Goal: Task Accomplishment & Management: Complete application form

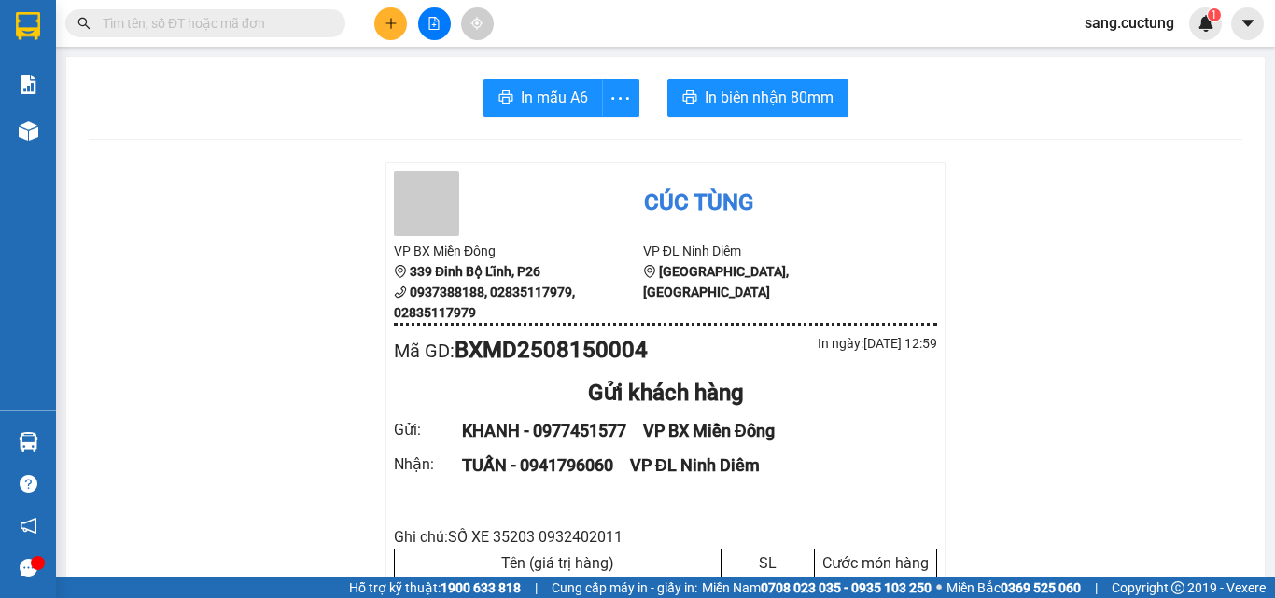
scroll to position [187, 0]
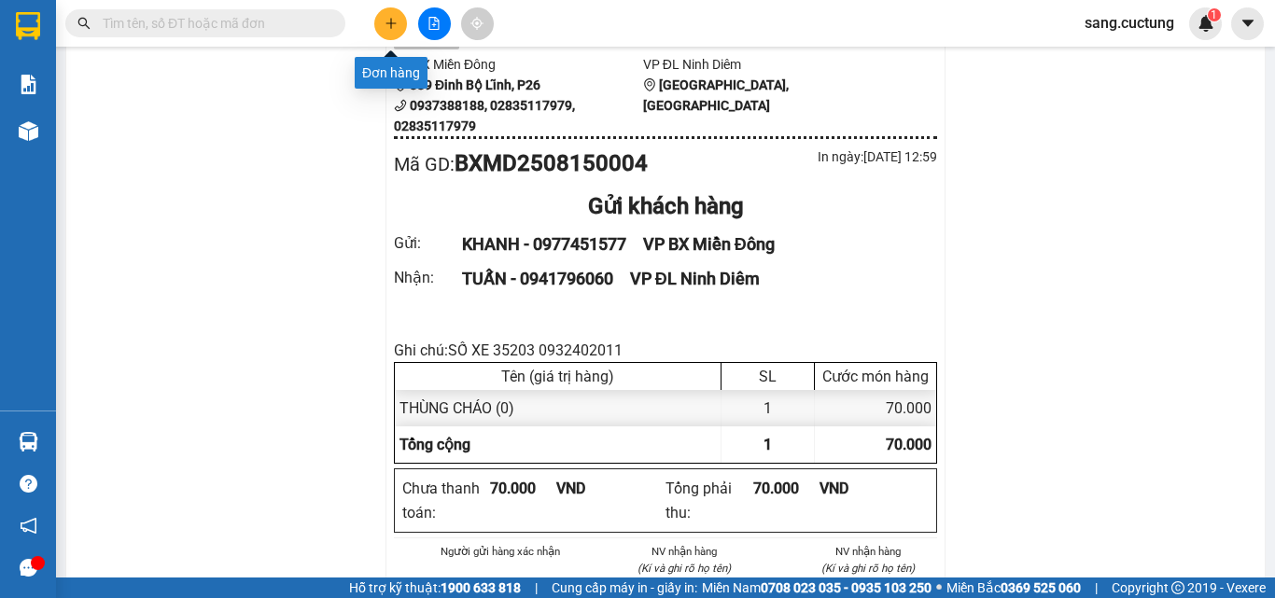
click at [388, 21] on icon "plus" at bounding box center [390, 23] width 13 height 13
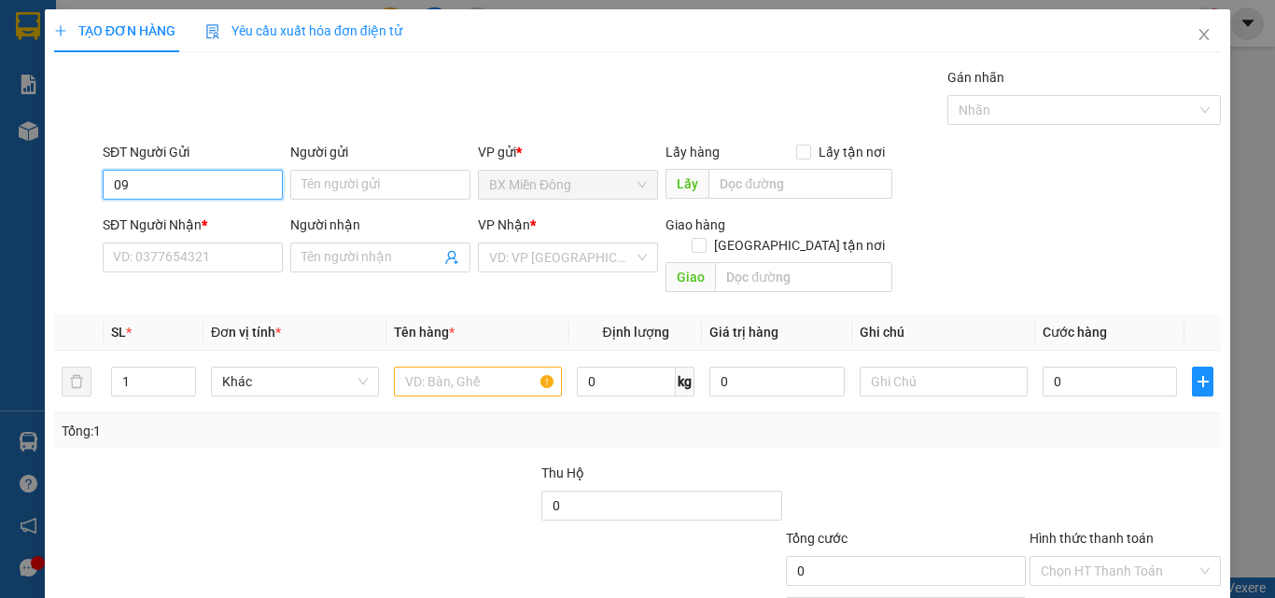
type input "0"
type input "0989018841"
click at [161, 210] on div "0989018841 - [PERSON_NAME]" at bounding box center [205, 222] width 206 height 30
type input "[PERSON_NAME]"
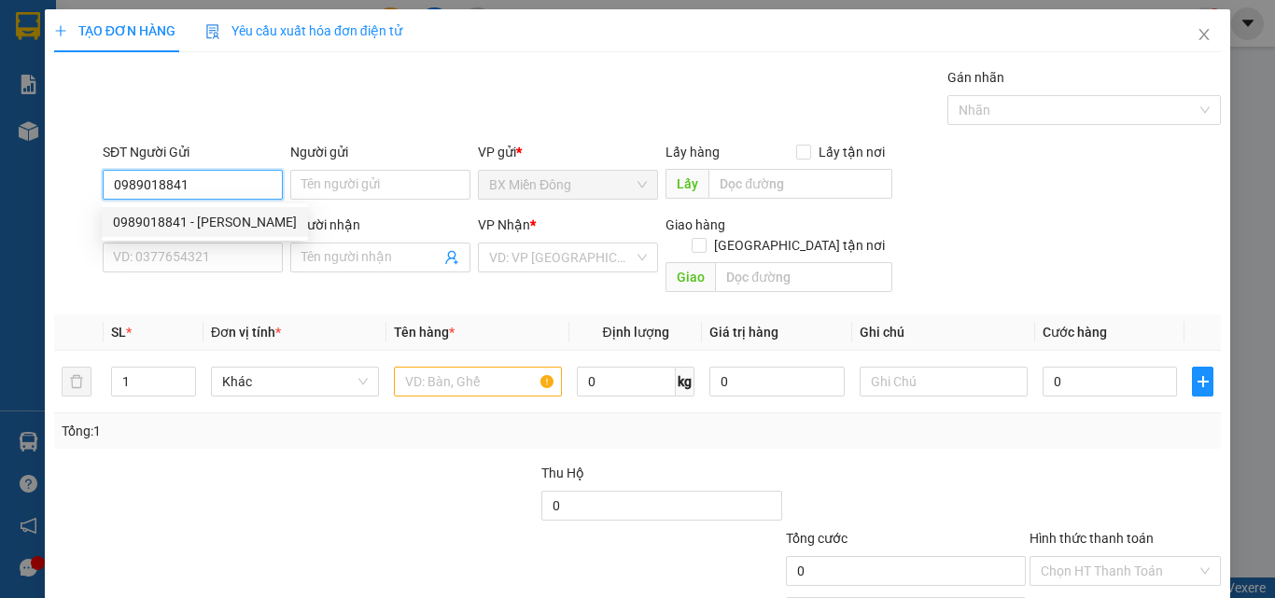
type input "0903650755"
type input "[PERSON_NAME]"
type input "70.000"
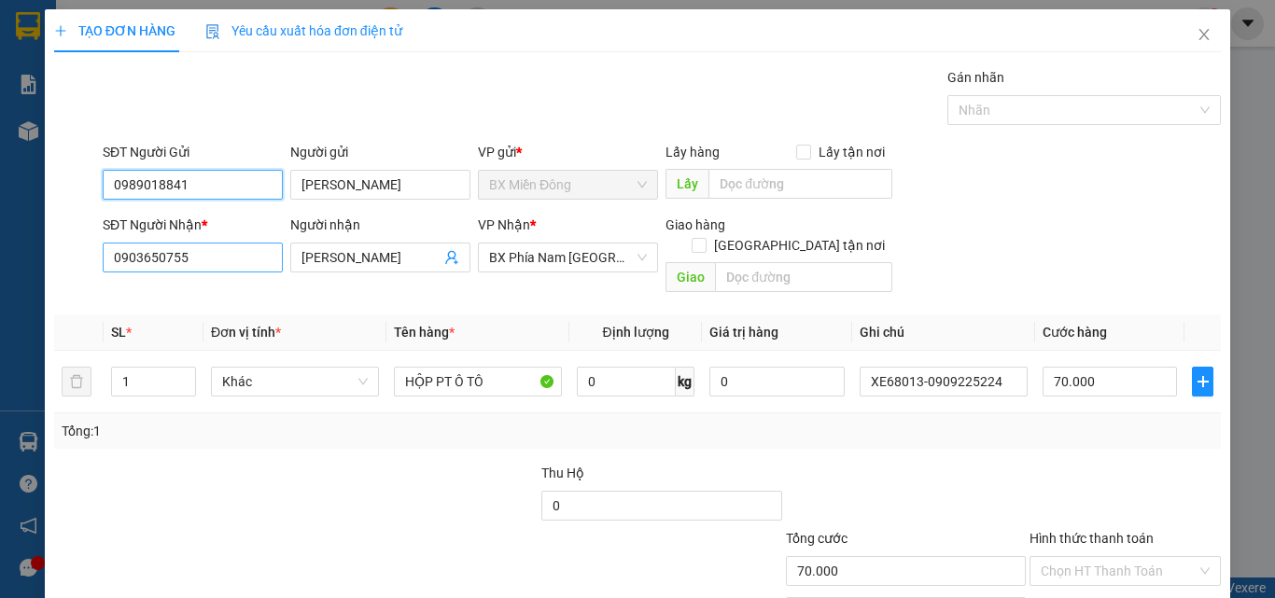
type input "0989018841"
click at [209, 267] on input "0903650755" at bounding box center [193, 258] width 180 height 30
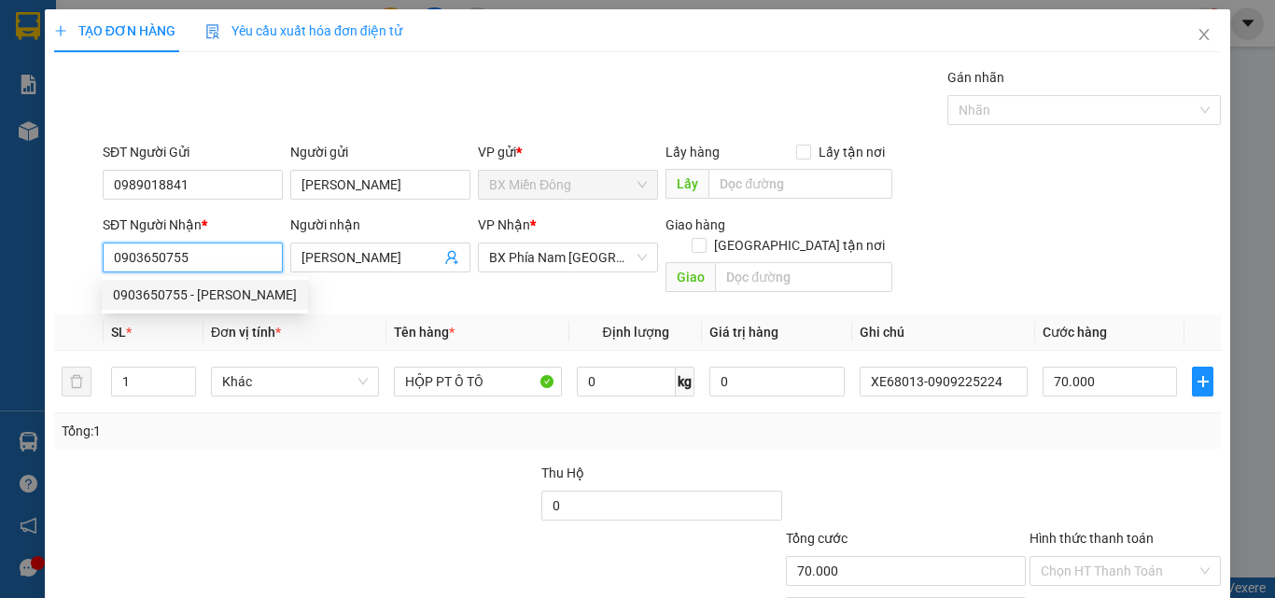
click at [209, 267] on input "0903650755" at bounding box center [193, 258] width 180 height 30
click at [1047, 279] on div "SĐT Người Nhận * 0903650755 Người nhận [PERSON_NAME] VP Nhận * BX Phía Nam [GEO…" at bounding box center [661, 258] width 1125 height 86
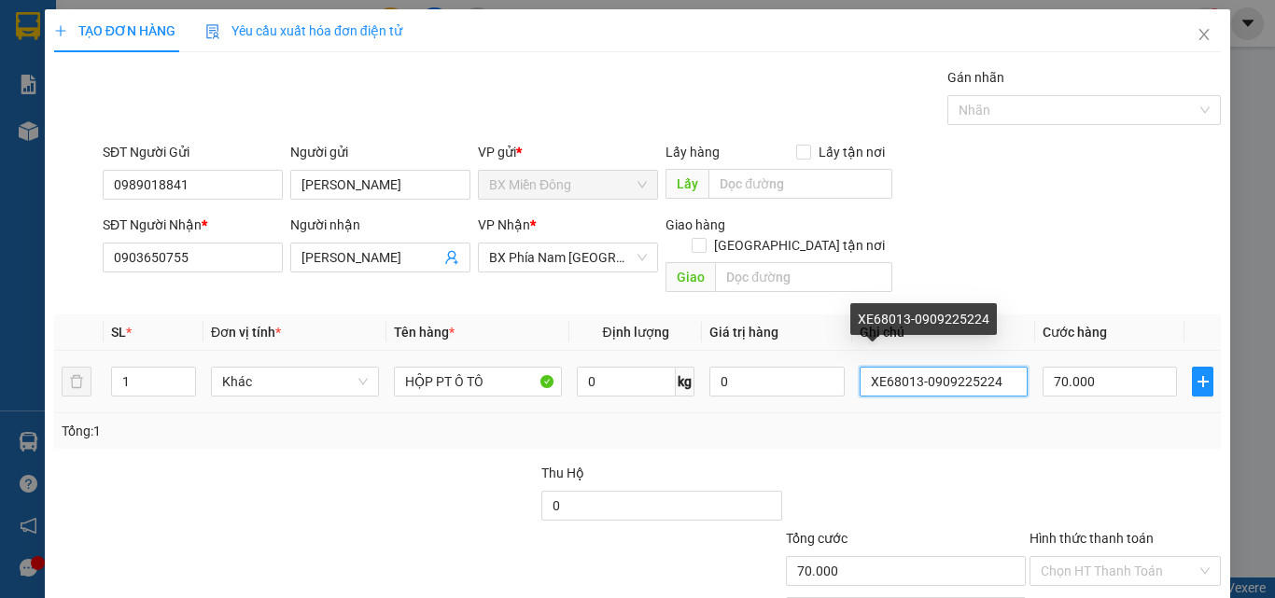
click at [904, 369] on input "XE68013-0909225224" at bounding box center [943, 382] width 168 height 30
type input "s"
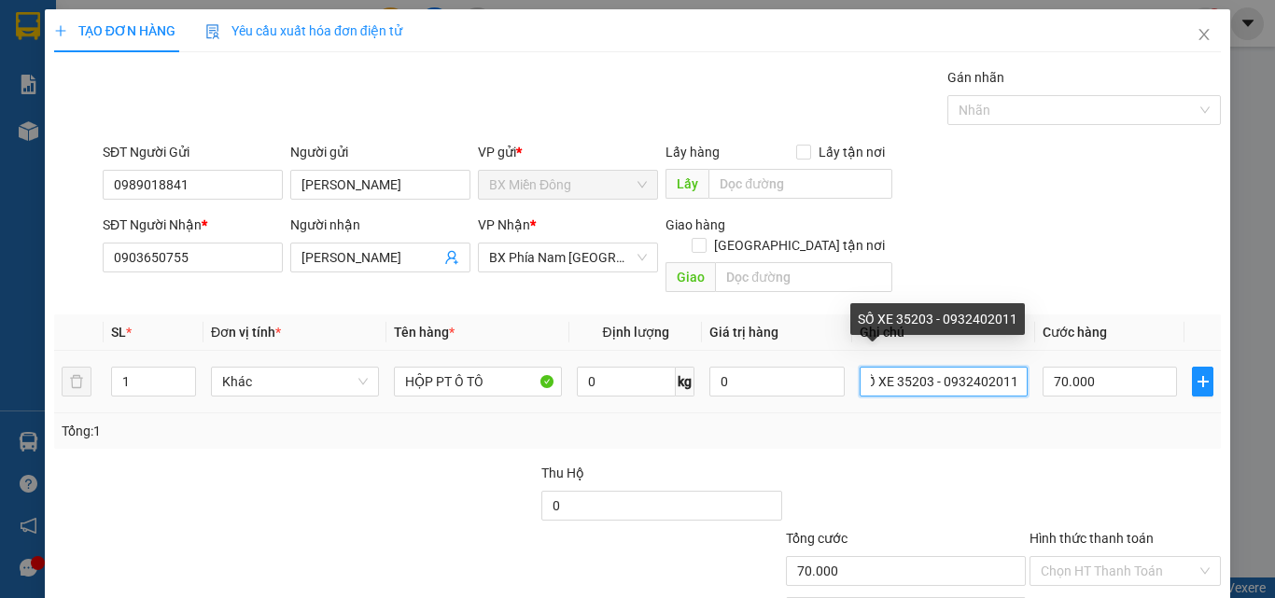
type input "SỐ XE 35203 - 0932402011"
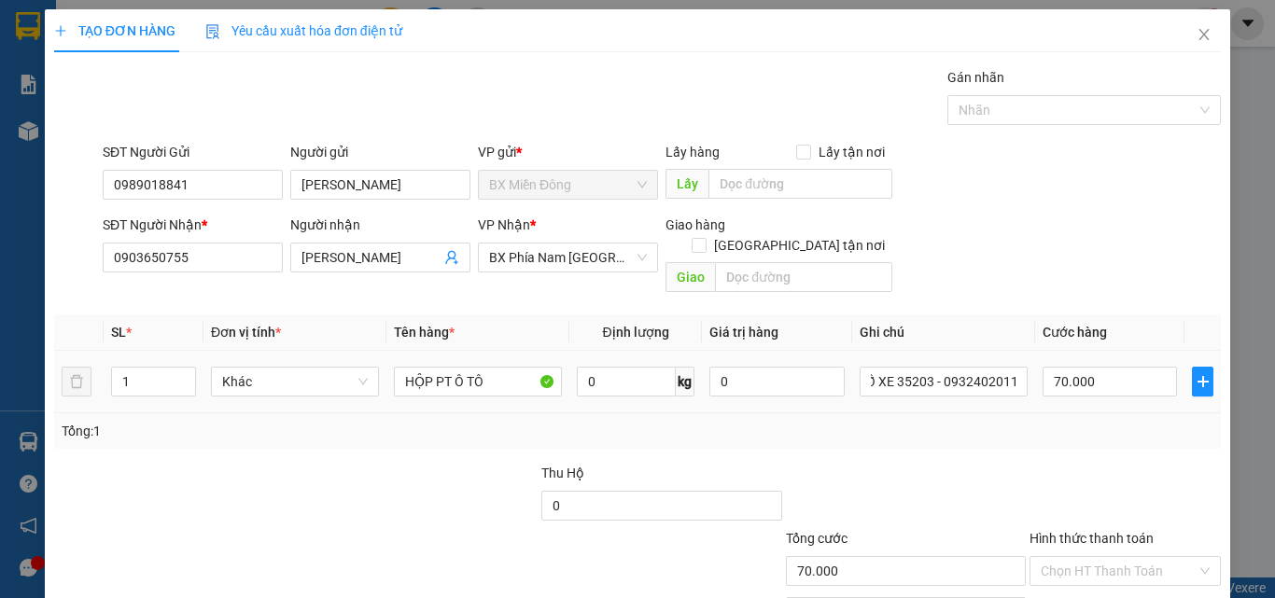
click at [1035, 364] on td "70.000" at bounding box center [1109, 382] width 149 height 63
click at [1061, 367] on input "70.000" at bounding box center [1109, 382] width 134 height 30
type input "1"
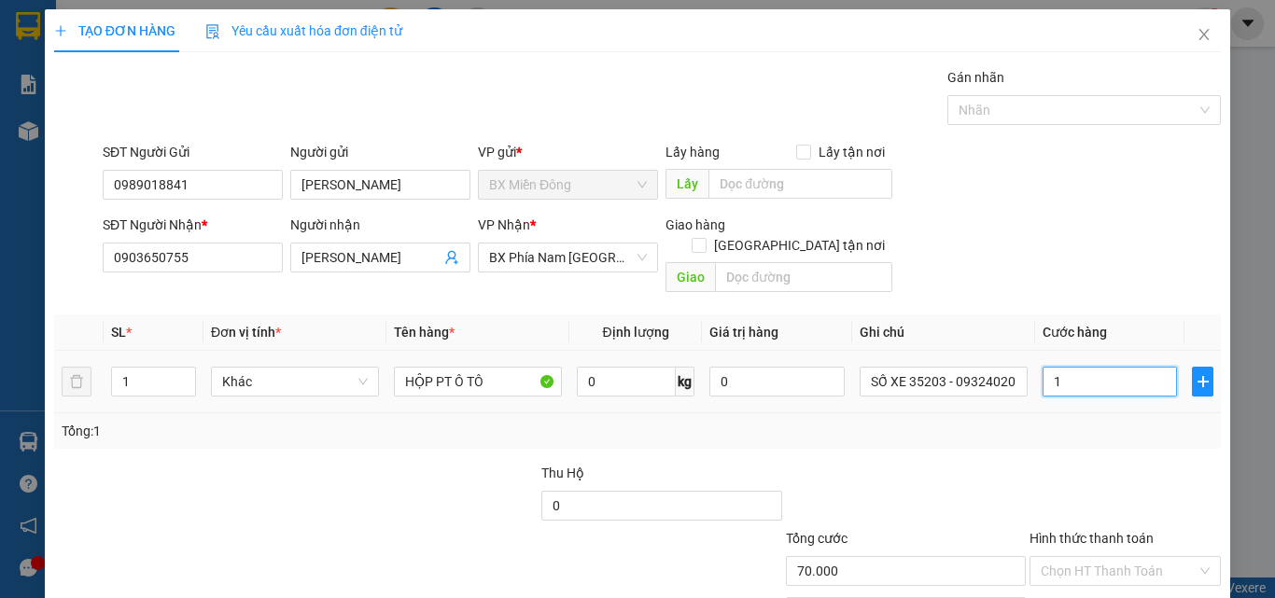
type input "1"
type input "10"
type input "100"
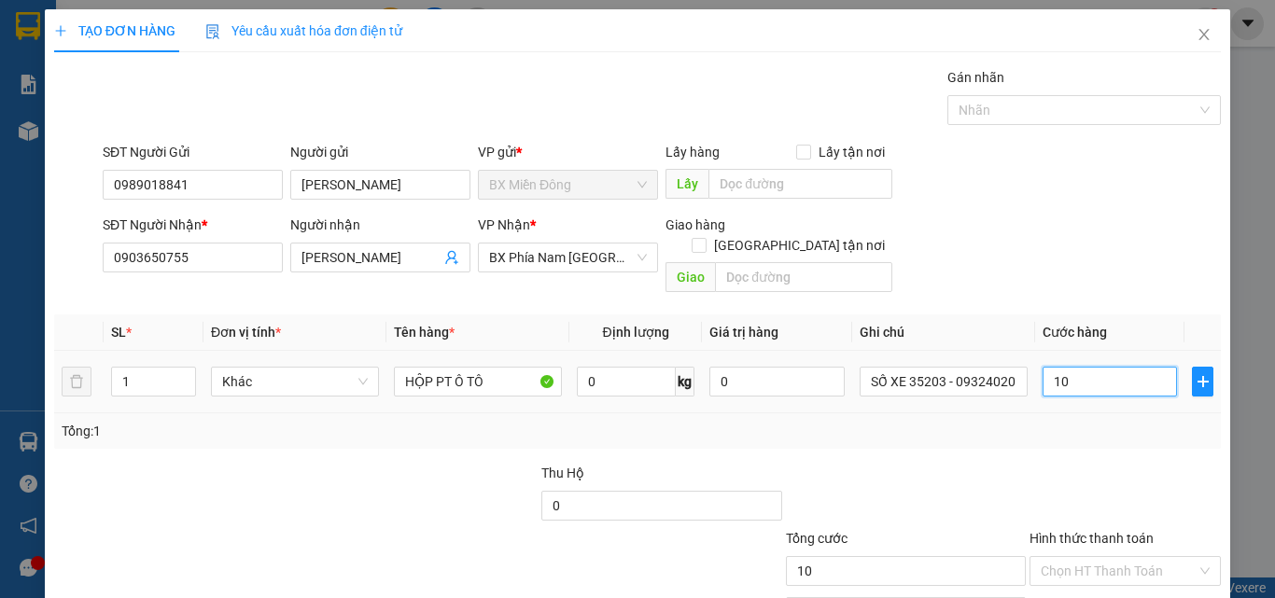
type input "100"
type input "100.000"
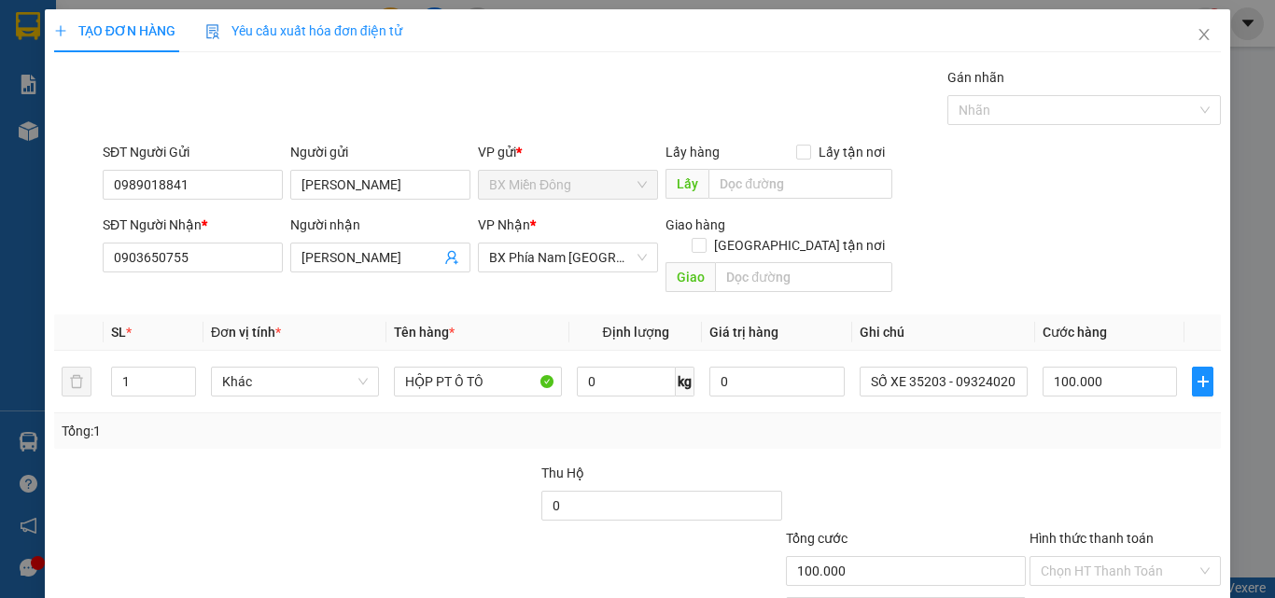
click at [1052, 489] on div at bounding box center [1124, 495] width 195 height 65
click at [452, 377] on div "HỘP PT Ô TÔ" at bounding box center [478, 381] width 168 height 37
click at [453, 369] on input "HỘP PT Ô TÔ" at bounding box center [478, 382] width 168 height 30
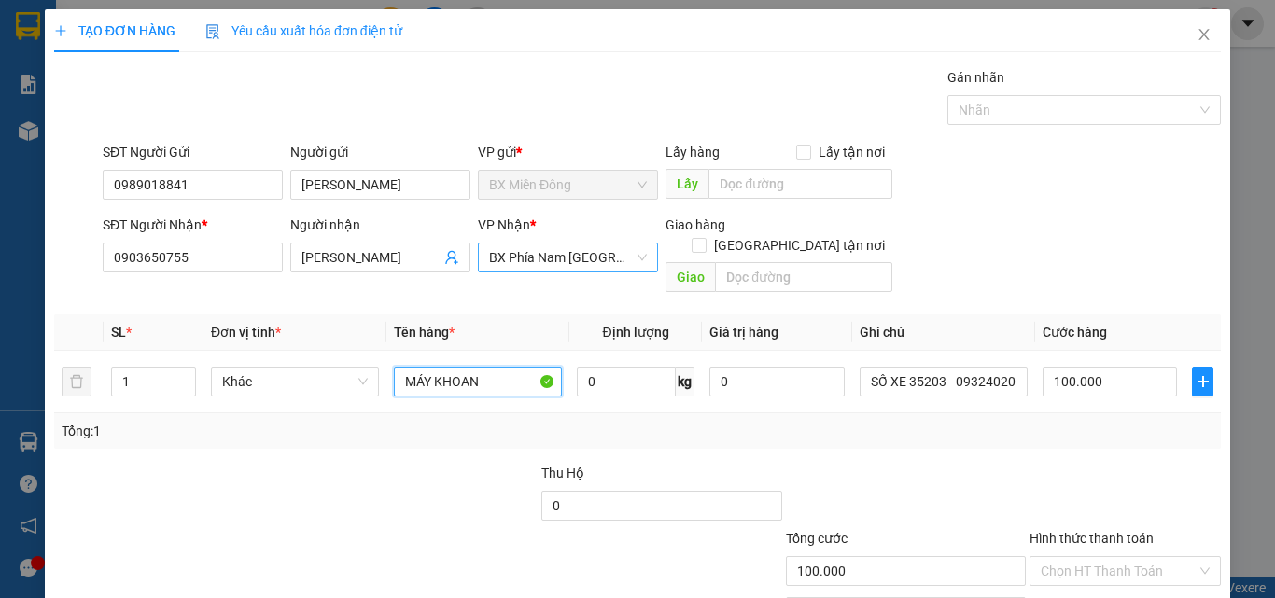
click at [620, 262] on span "BX Phía Nam [GEOGRAPHIC_DATA]" at bounding box center [568, 258] width 158 height 28
type input "MÁY KHOAN"
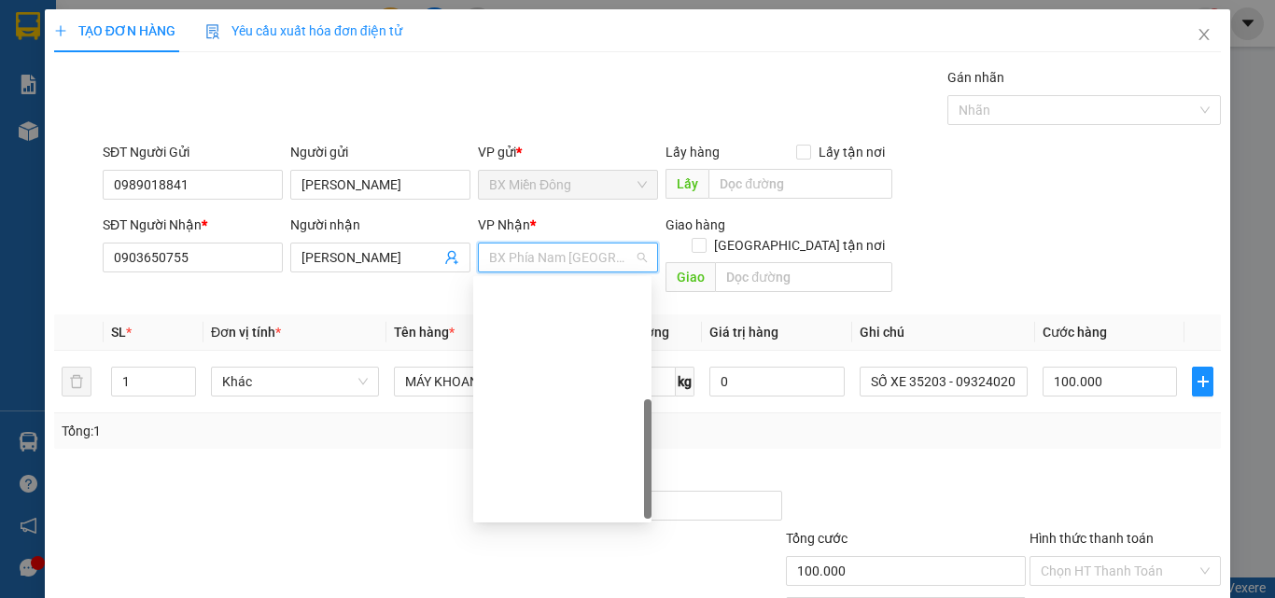
scroll to position [269, 0]
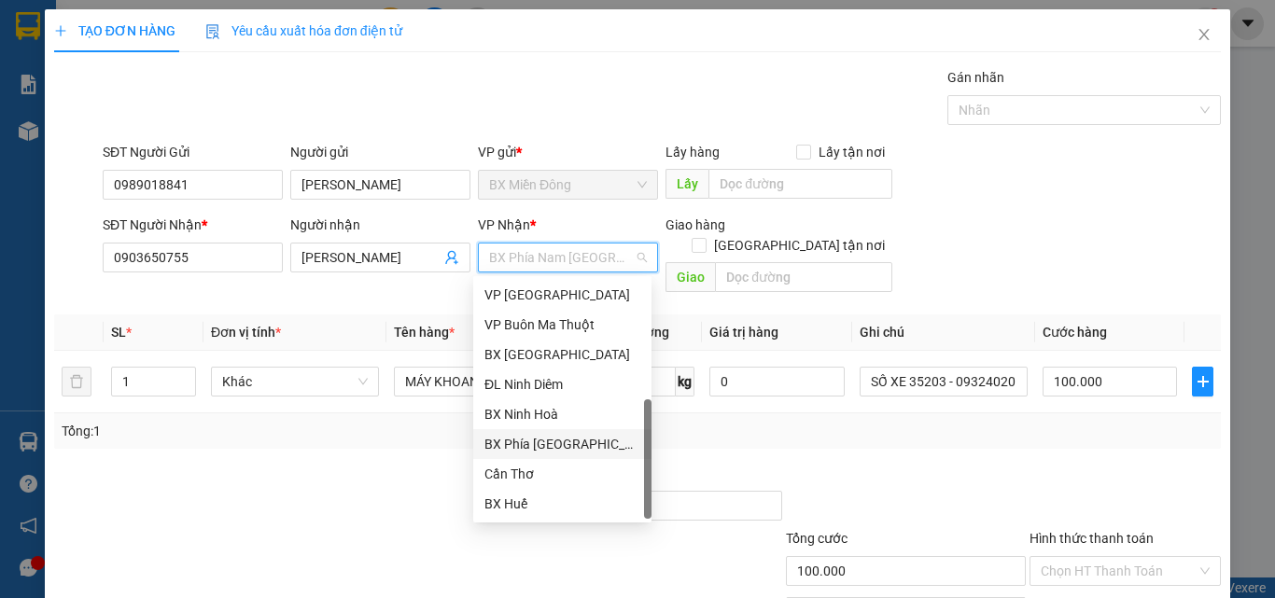
click at [550, 451] on div "BX Phía [GEOGRAPHIC_DATA]" at bounding box center [562, 444] width 156 height 21
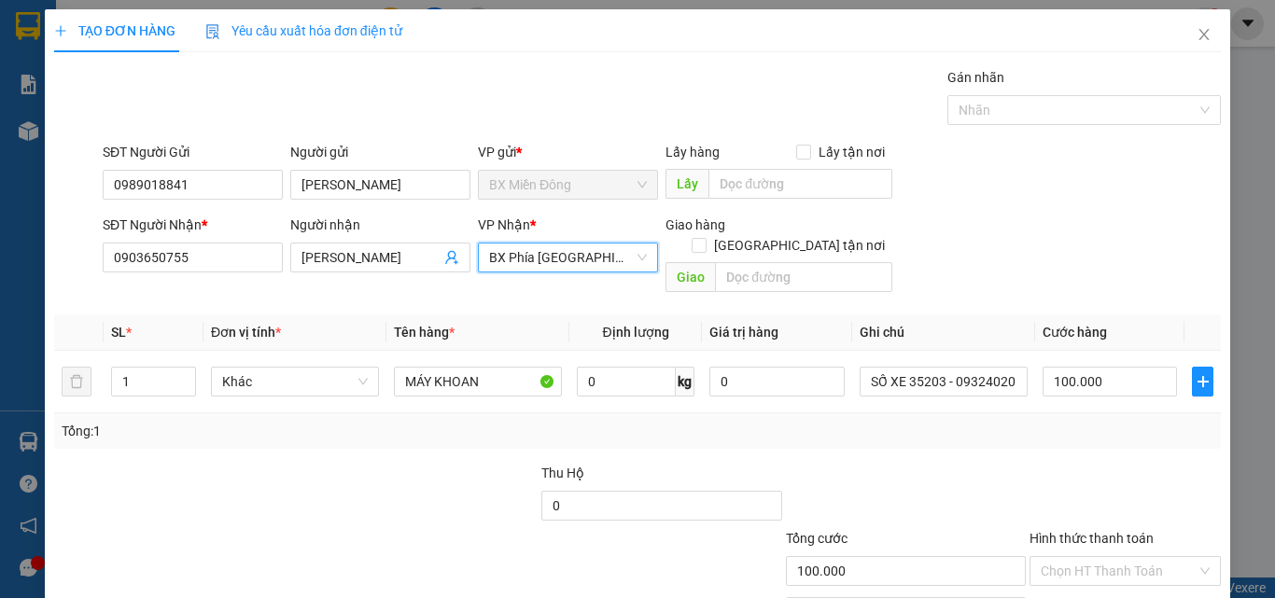
click at [1008, 421] on div "Tổng: 1" at bounding box center [637, 431] width 1151 height 21
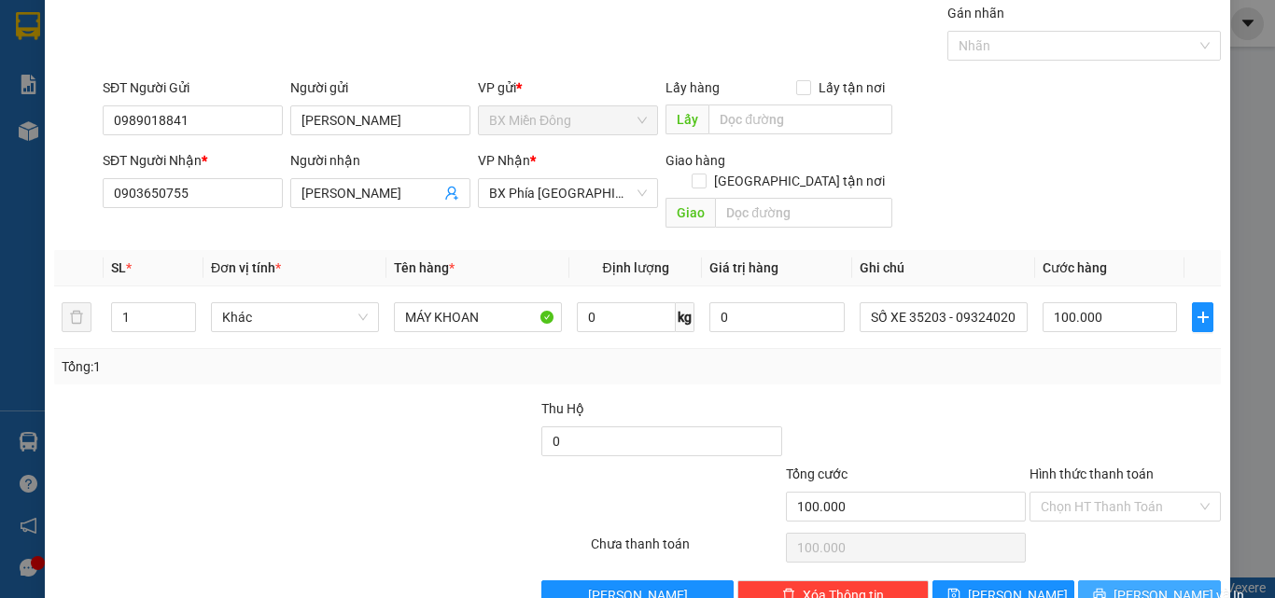
scroll to position [92, 0]
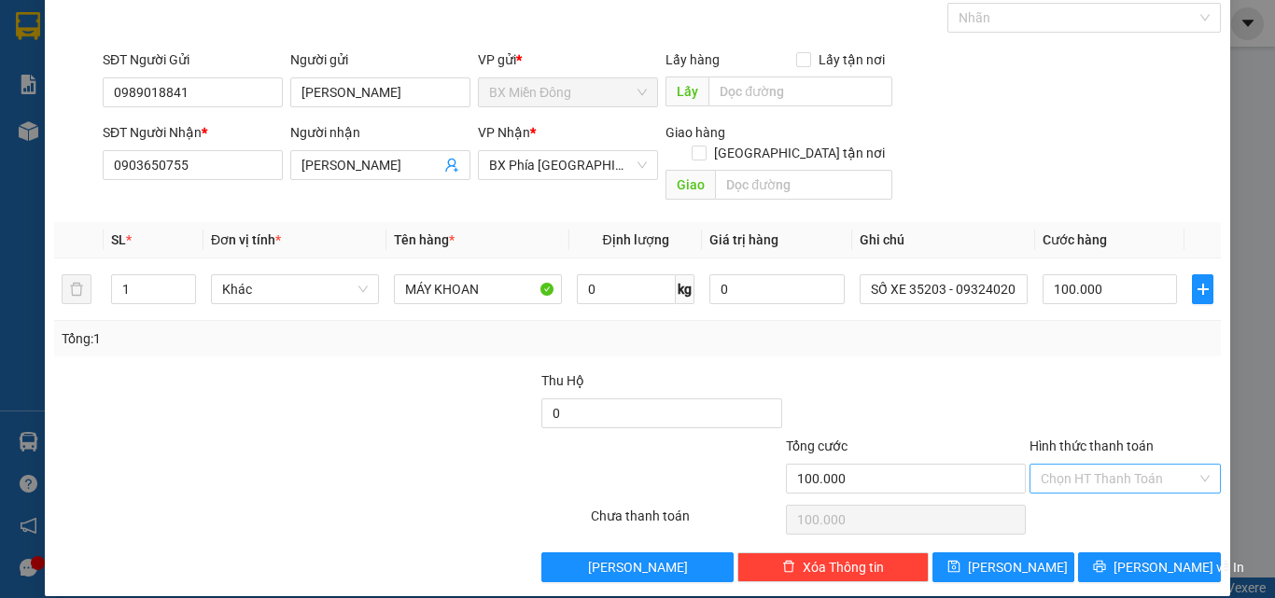
click at [1079, 465] on input "Hình thức thanh toán" at bounding box center [1118, 479] width 156 height 28
click at [1059, 494] on div "Tại văn phòng" at bounding box center [1113, 495] width 167 height 21
type input "100.000"
click at [1151, 379] on div at bounding box center [1124, 402] width 195 height 65
click at [1155, 557] on span "[PERSON_NAME] và In" at bounding box center [1178, 567] width 131 height 21
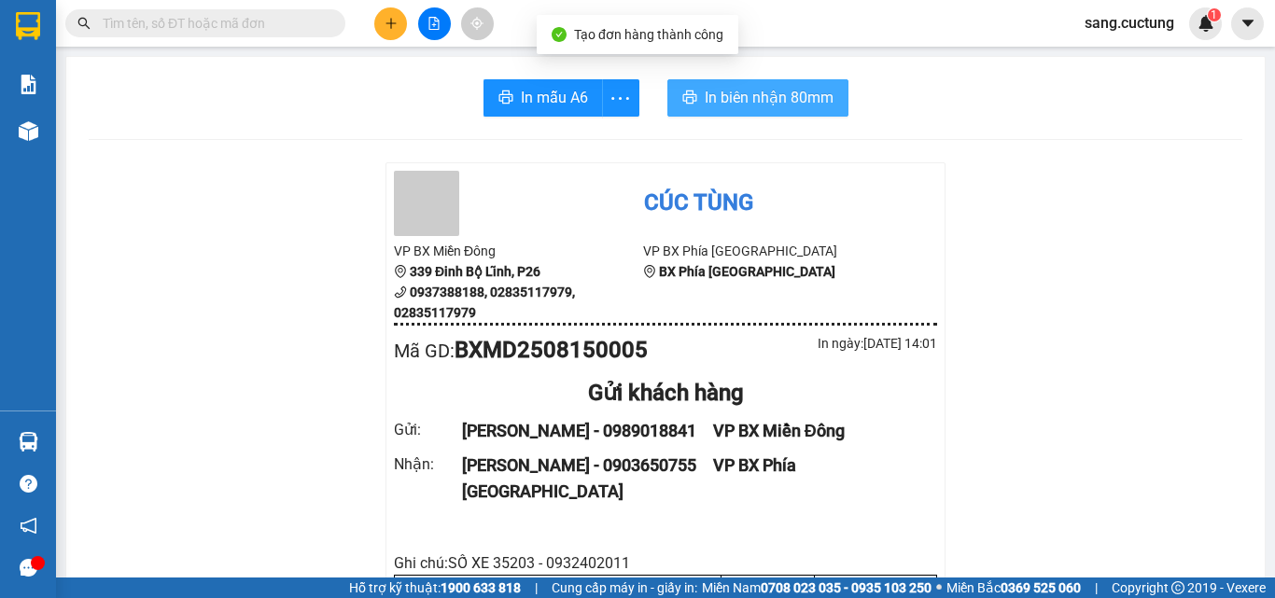
click at [760, 97] on span "In biên nhận 80mm" at bounding box center [768, 97] width 129 height 23
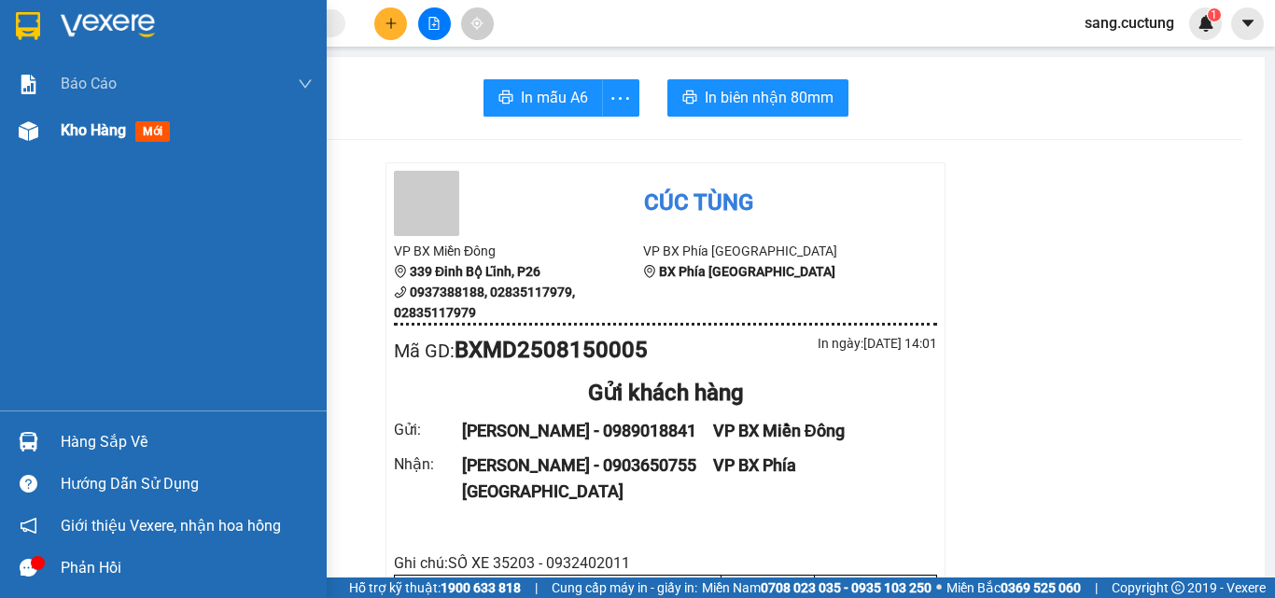
click at [31, 140] on img at bounding box center [29, 131] width 20 height 20
